Goal: Information Seeking & Learning: Check status

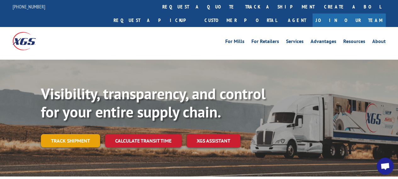
click at [65, 134] on link "Track shipment" at bounding box center [70, 140] width 59 height 13
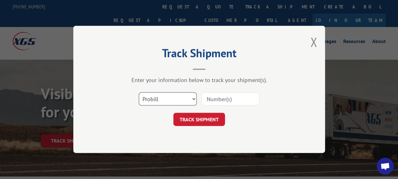
click at [180, 99] on select "Select category... Probill BOL PO" at bounding box center [168, 99] width 58 height 13
select select "bol"
click at [139, 93] on select "Select category... Probill BOL PO" at bounding box center [168, 99] width 58 height 13
click at [224, 100] on input at bounding box center [230, 99] width 58 height 13
paste input "6502988"
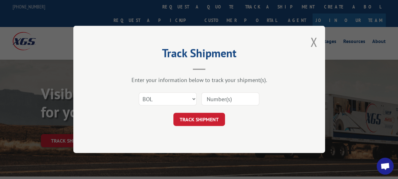
type input "6502988"
click button "TRACK SHIPMENT" at bounding box center [199, 119] width 52 height 13
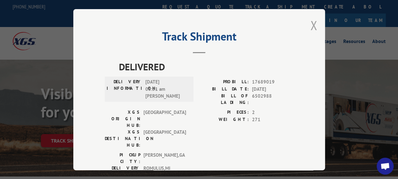
click at [311, 23] on button "Close modal" at bounding box center [313, 25] width 7 height 17
